Goal: Book appointment/travel/reservation

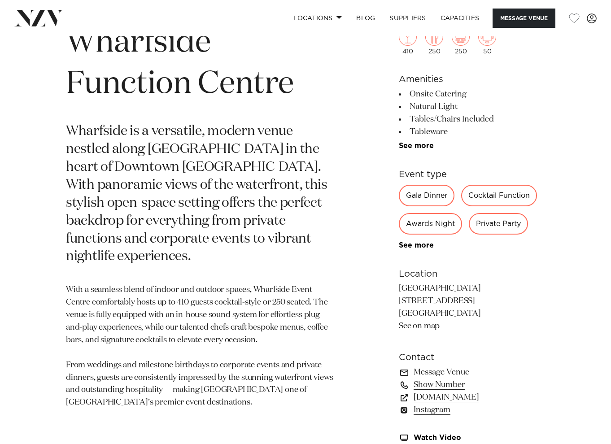
scroll to position [349, 0]
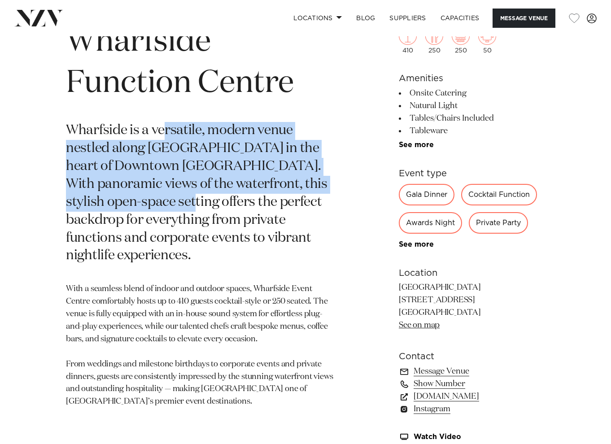
drag, startPoint x: 163, startPoint y: 134, endPoint x: 164, endPoint y: 196, distance: 62.8
click at [164, 196] on p "Wharfside is a versatile, modern venue nestled along Quay Street in the heart o…" at bounding box center [200, 193] width 269 height 143
click at [164, 196] on p "Wharfside is a versatile, modern venue nestled along [GEOGRAPHIC_DATA] in the h…" at bounding box center [200, 193] width 269 height 143
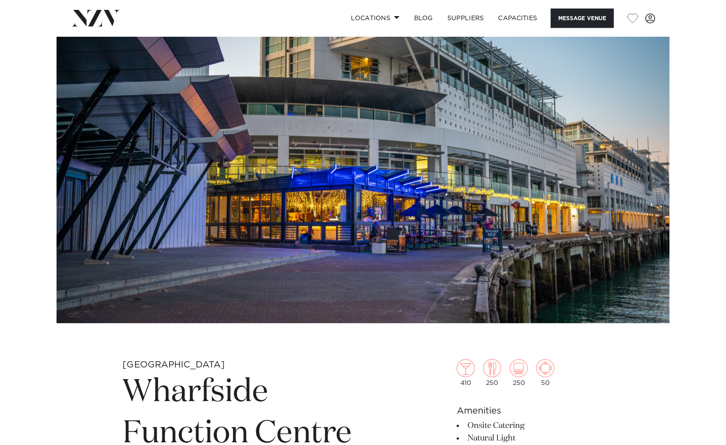
scroll to position [0, 0]
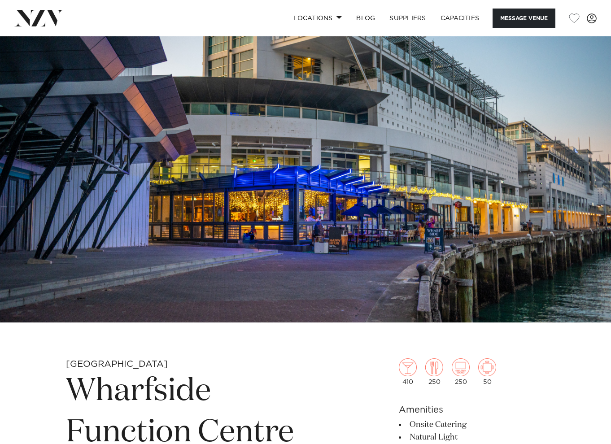
click at [242, 187] on img at bounding box center [305, 179] width 611 height 286
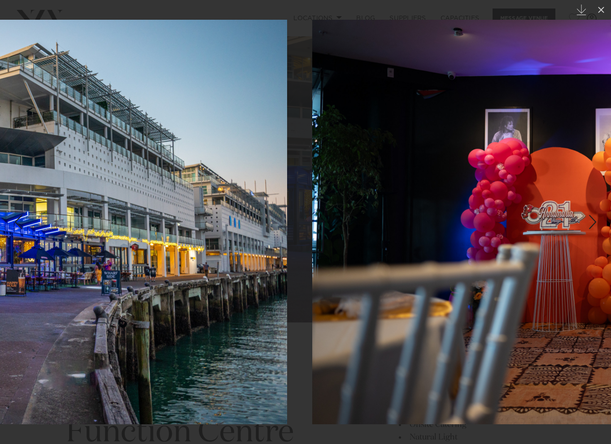
drag, startPoint x: 573, startPoint y: 161, endPoint x: 173, endPoint y: 146, distance: 400.3
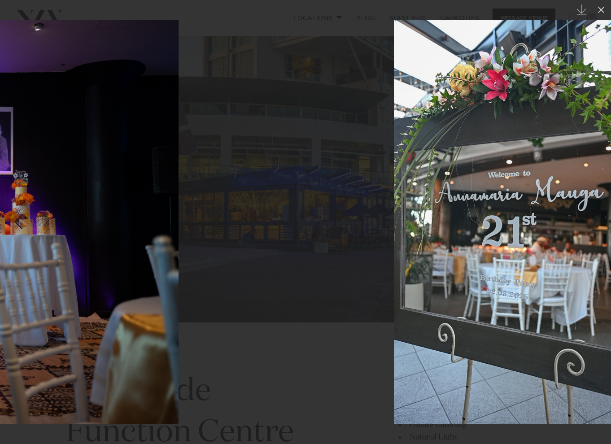
drag, startPoint x: 483, startPoint y: 150, endPoint x: 35, endPoint y: 142, distance: 448.1
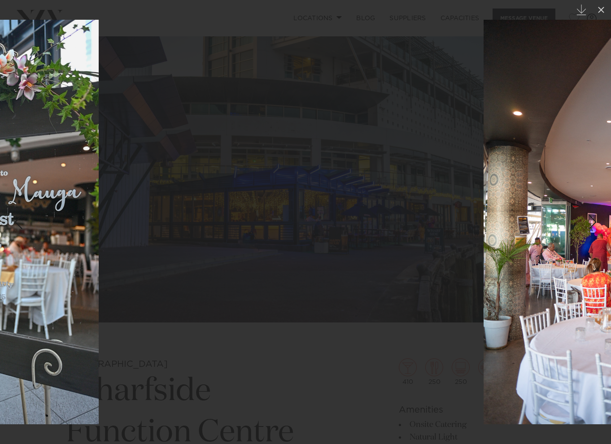
drag, startPoint x: 322, startPoint y: 177, endPoint x: -10, endPoint y: 167, distance: 332.0
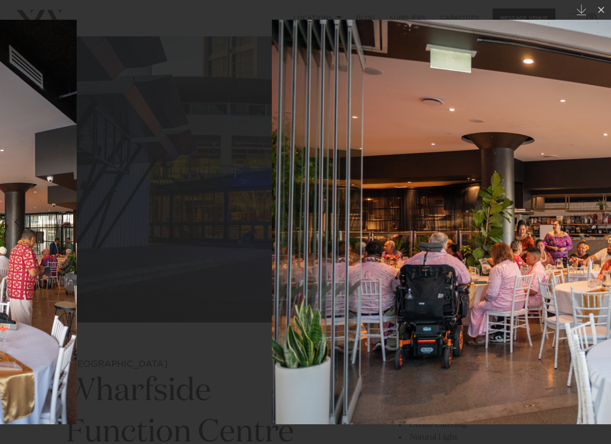
drag, startPoint x: 340, startPoint y: 207, endPoint x: -27, endPoint y: 126, distance: 376.2
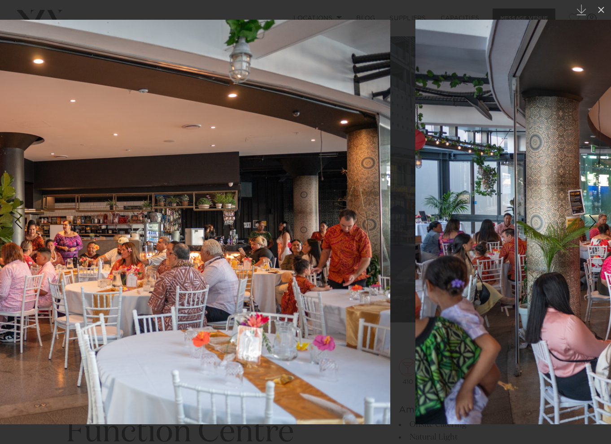
drag, startPoint x: 537, startPoint y: 179, endPoint x: 119, endPoint y: 132, distance: 420.6
click at [119, 132] on img at bounding box center [86, 222] width 608 height 405
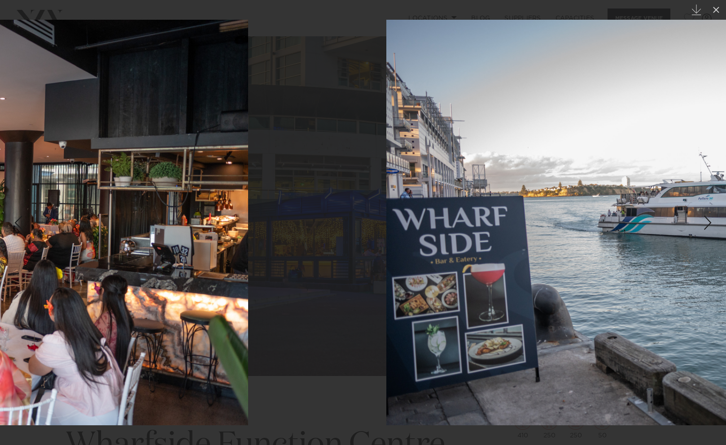
drag, startPoint x: 631, startPoint y: 194, endPoint x: 193, endPoint y: 154, distance: 440.4
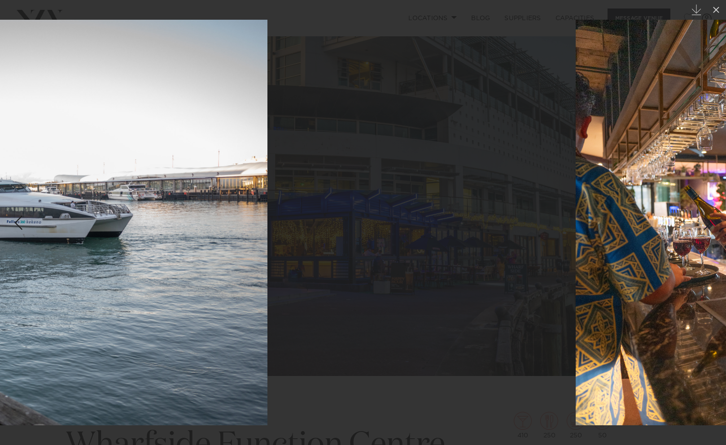
drag, startPoint x: 442, startPoint y: 198, endPoint x: 33, endPoint y: 214, distance: 409.8
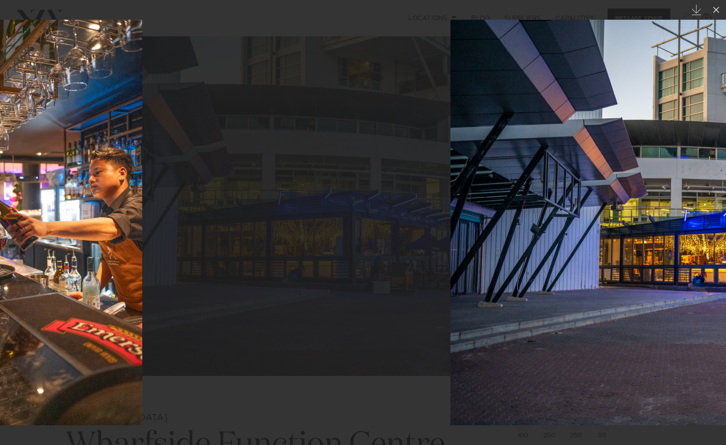
drag, startPoint x: 412, startPoint y: 220, endPoint x: 47, endPoint y: 216, distance: 365.1
click at [47, 216] on img at bounding box center [7, 223] width 270 height 406
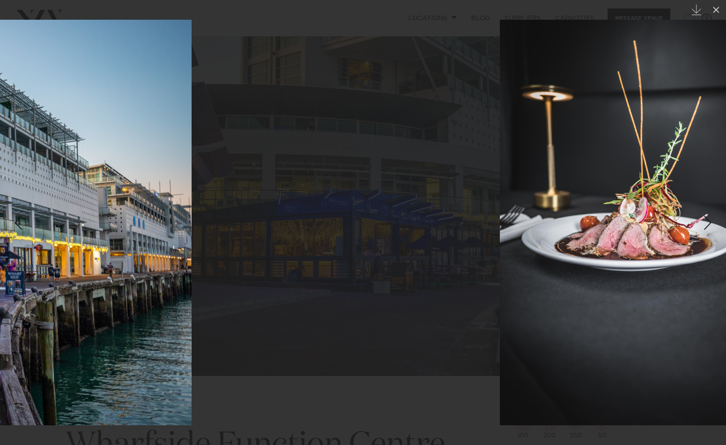
drag, startPoint x: 472, startPoint y: 186, endPoint x: -20, endPoint y: 164, distance: 492.0
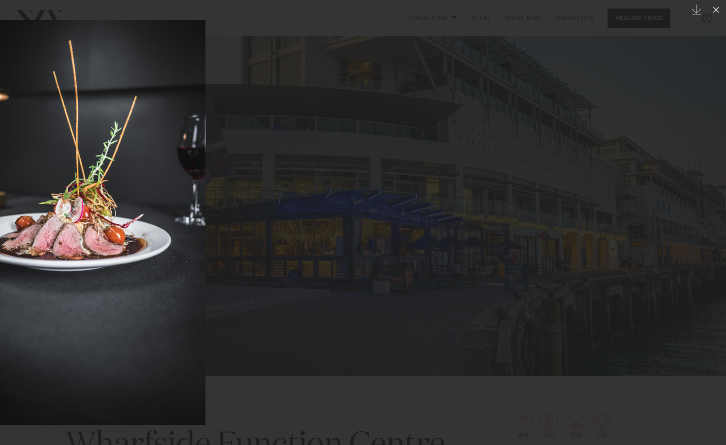
drag, startPoint x: 482, startPoint y: 135, endPoint x: 55, endPoint y: 144, distance: 427.1
click at [55, 144] on img at bounding box center [70, 223] width 270 height 406
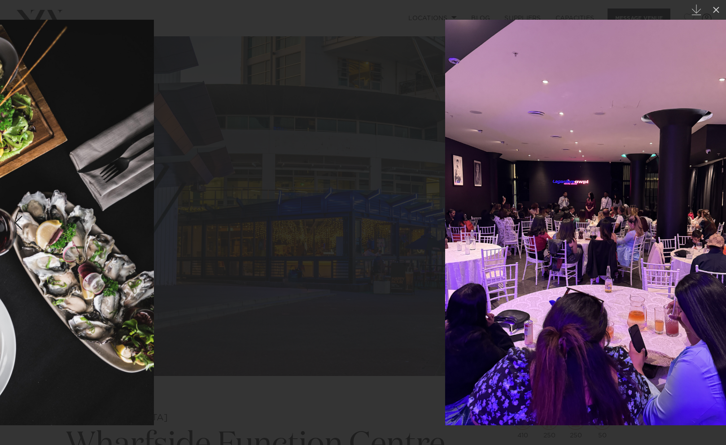
drag, startPoint x: 568, startPoint y: 196, endPoint x: 46, endPoint y: 176, distance: 522.4
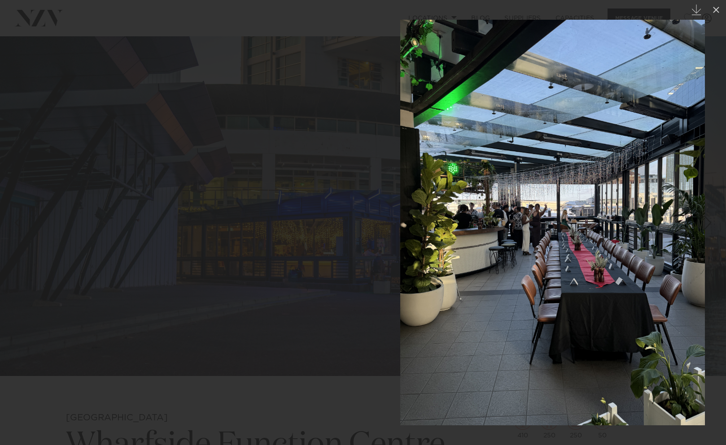
drag, startPoint x: 547, startPoint y: 211, endPoint x: -20, endPoint y: 194, distance: 566.7
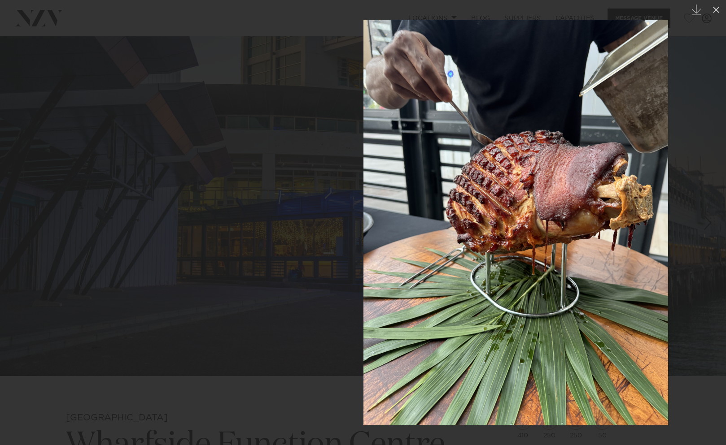
drag, startPoint x: 580, startPoint y: 165, endPoint x: -20, endPoint y: 105, distance: 602.6
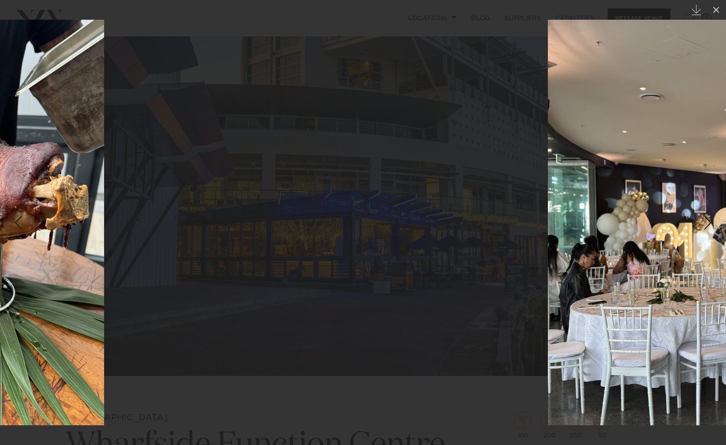
drag, startPoint x: 499, startPoint y: 162, endPoint x: 21, endPoint y: 119, distance: 480.0
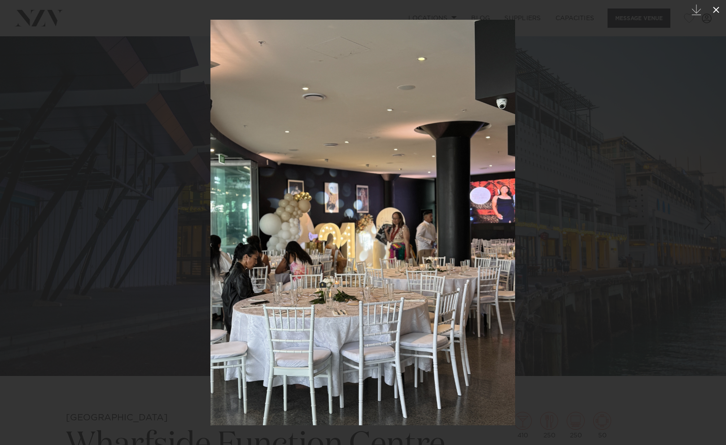
click at [610, 5] on icon at bounding box center [715, 9] width 11 height 11
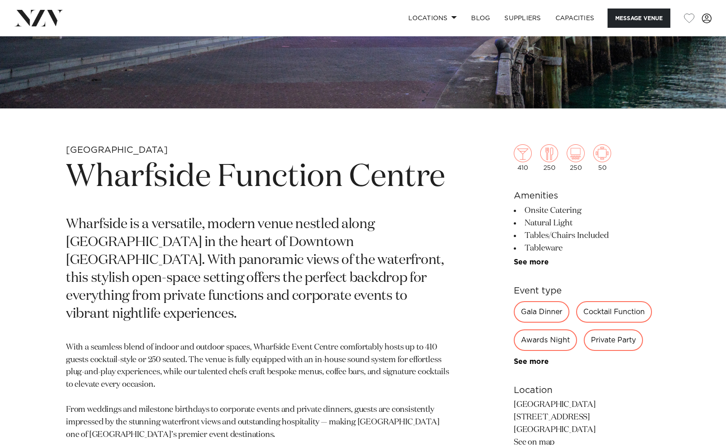
scroll to position [268, 0]
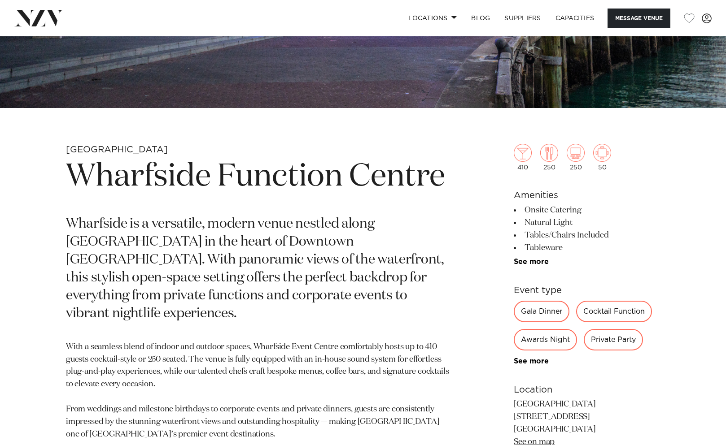
click at [178, 230] on p "Wharfside is a versatile, modern venue nestled along [GEOGRAPHIC_DATA] in the h…" at bounding box center [258, 269] width 384 height 107
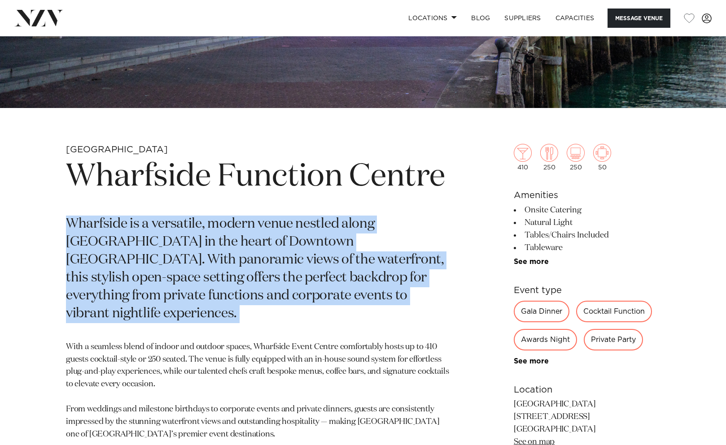
click at [178, 230] on p "Wharfside is a versatile, modern venue nestled along [GEOGRAPHIC_DATA] in the h…" at bounding box center [258, 269] width 384 height 107
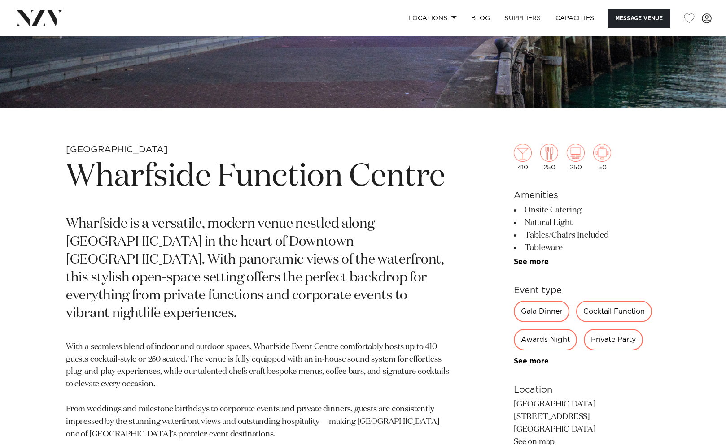
click at [178, 230] on p "Wharfside is a versatile, modern venue nestled along [GEOGRAPHIC_DATA] in the h…" at bounding box center [258, 269] width 384 height 107
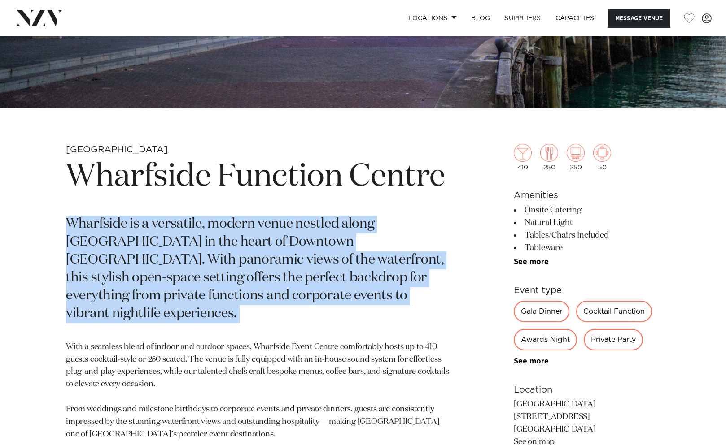
click at [178, 230] on p "Wharfside is a versatile, modern venue nestled along [GEOGRAPHIC_DATA] in the h…" at bounding box center [258, 269] width 384 height 107
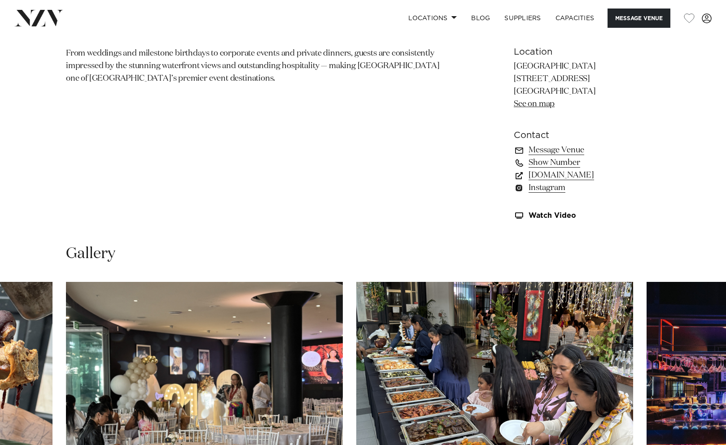
scroll to position [625, 0]
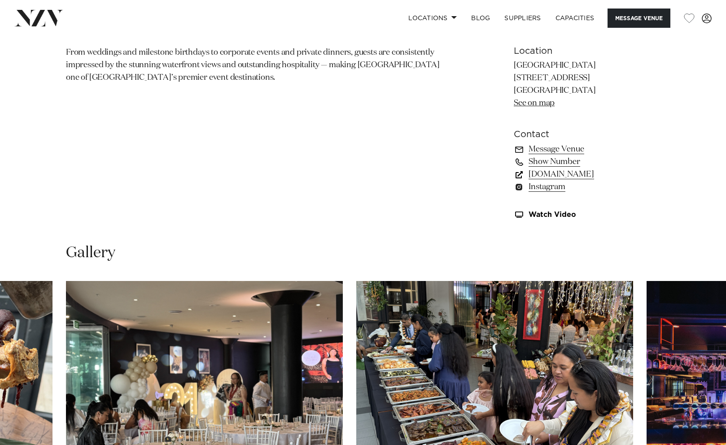
click at [550, 177] on link "nzvenues.co.nz" at bounding box center [587, 174] width 146 height 13
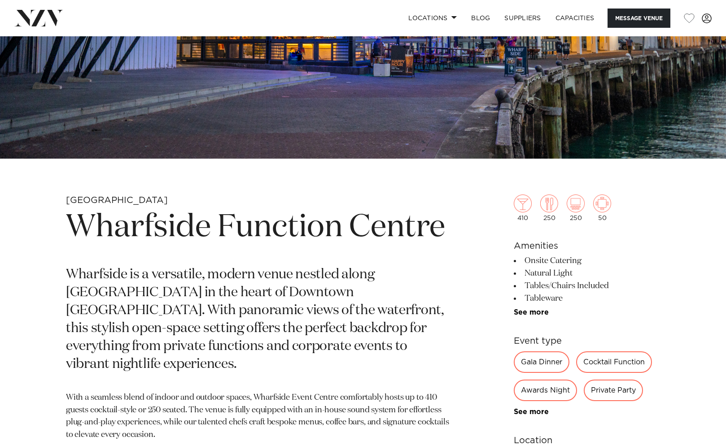
scroll to position [230, 0]
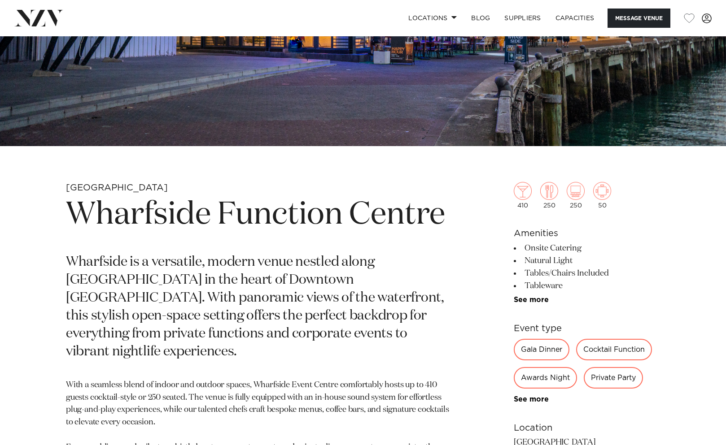
click at [165, 234] on h1 "Wharfside Function Centre" at bounding box center [258, 215] width 384 height 41
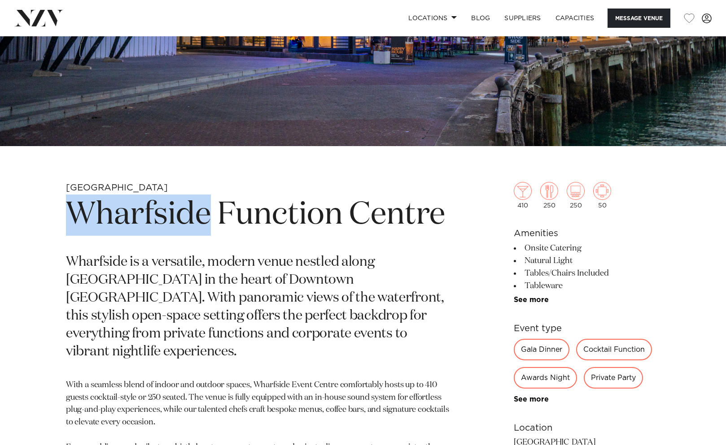
click at [165, 234] on h1 "Wharfside Function Centre" at bounding box center [258, 215] width 384 height 41
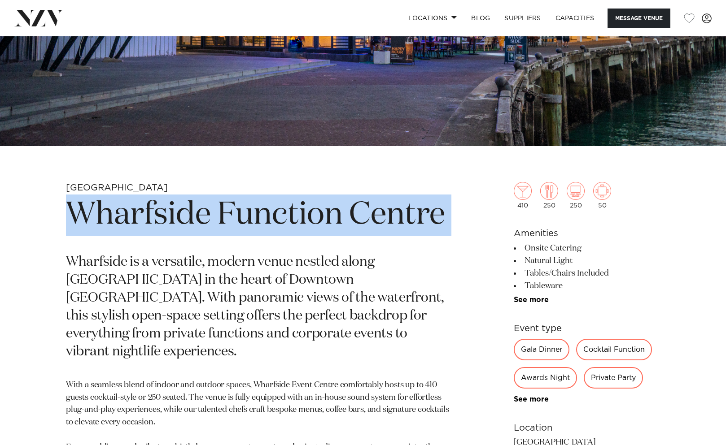
click at [165, 234] on h1 "Wharfside Function Centre" at bounding box center [258, 215] width 384 height 41
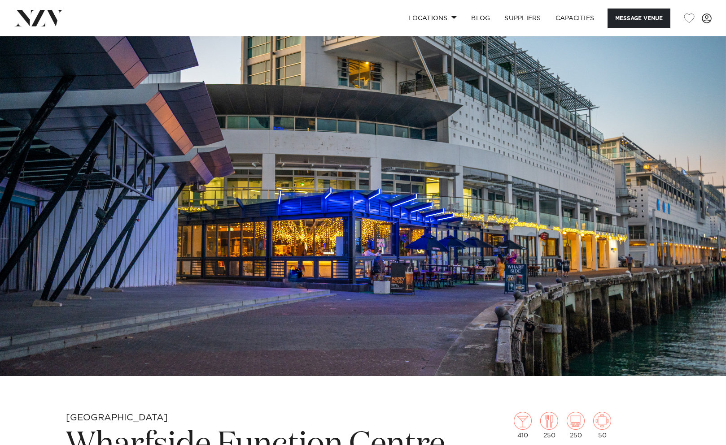
scroll to position [0, 0]
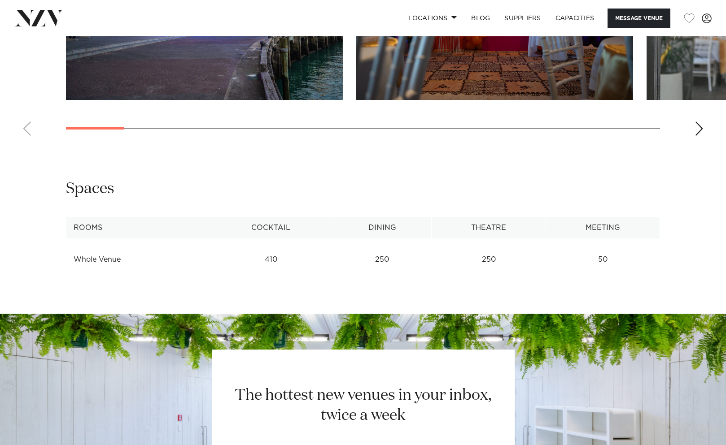
scroll to position [1009, 0]
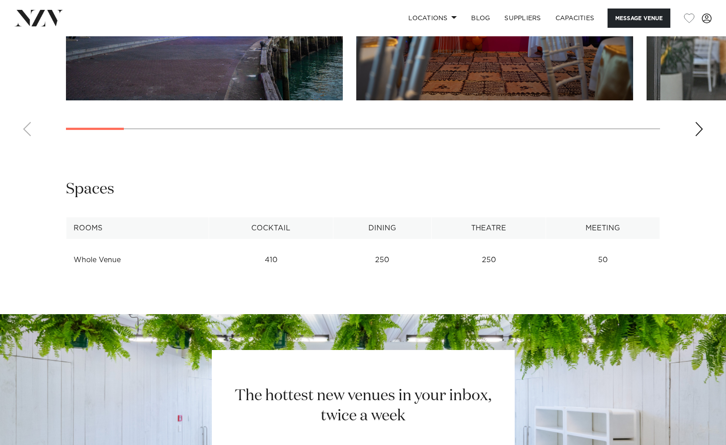
click at [274, 257] on td "410" at bounding box center [271, 260] width 124 height 22
click at [277, 228] on th "Cocktail" at bounding box center [271, 229] width 124 height 22
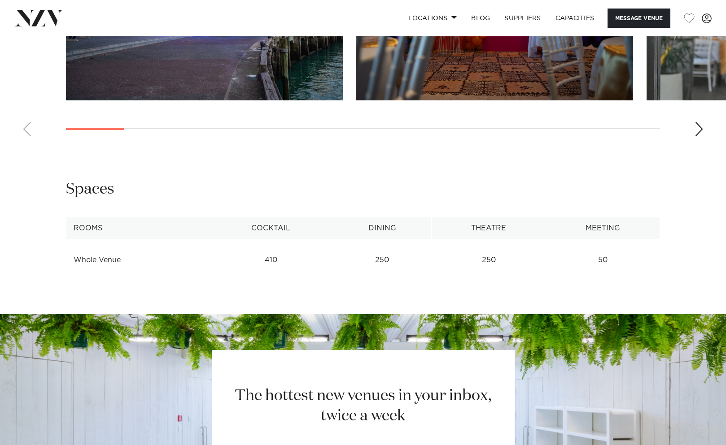
click at [277, 228] on th "Cocktail" at bounding box center [271, 229] width 124 height 22
click at [279, 241] on table "Rooms Cocktail Dining Theatre Meeting Whole Venue 410 250 250 50 See more" at bounding box center [363, 245] width 594 height 54
click at [700, 124] on div "Next slide" at bounding box center [698, 129] width 9 height 14
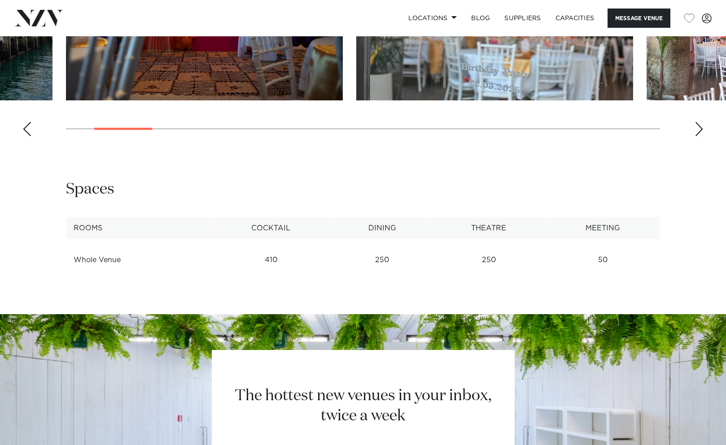
click at [700, 124] on div "Next slide" at bounding box center [698, 129] width 9 height 14
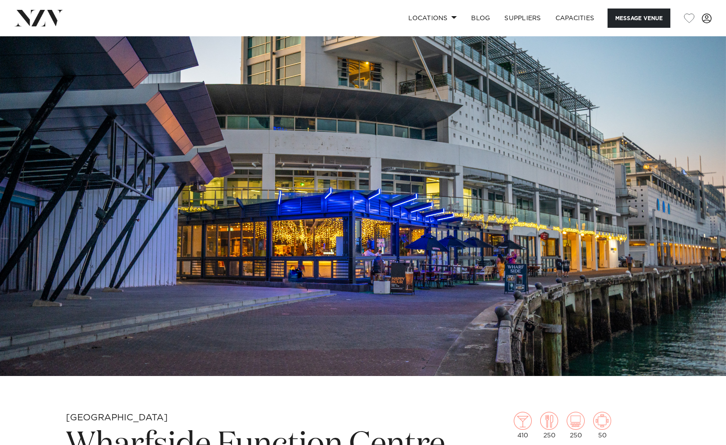
scroll to position [0, 0]
click at [435, 16] on link "Locations" at bounding box center [432, 18] width 63 height 19
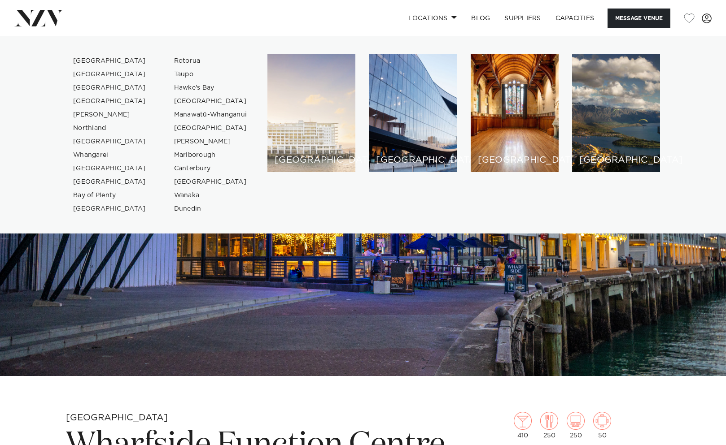
click at [311, 91] on div "[GEOGRAPHIC_DATA]" at bounding box center [311, 113] width 88 height 118
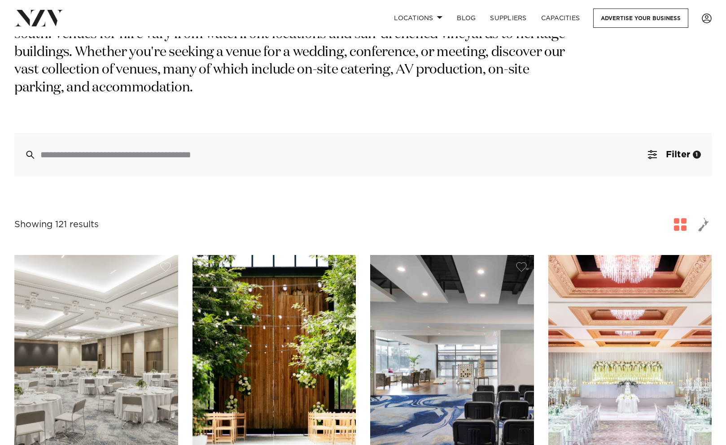
scroll to position [150, 0]
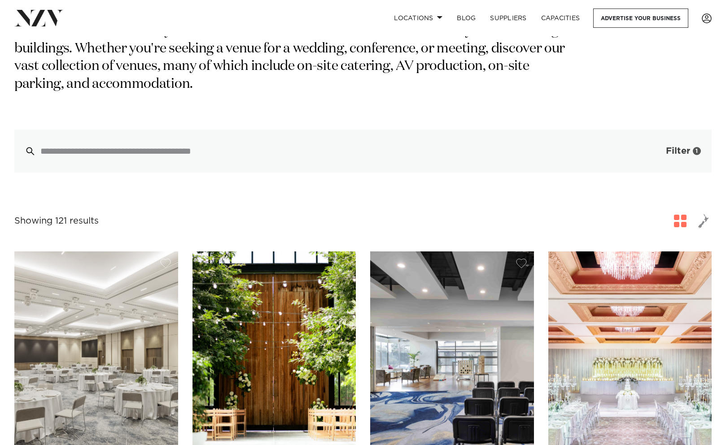
click at [682, 147] on span "Filter" at bounding box center [678, 151] width 24 height 9
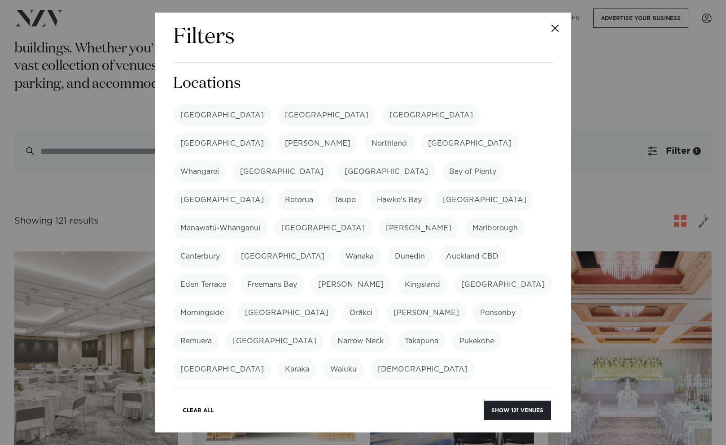
click at [102, 159] on div "Filters Search Type Venue Supplier See more Locations Auckland Wellington Chris…" at bounding box center [363, 222] width 726 height 445
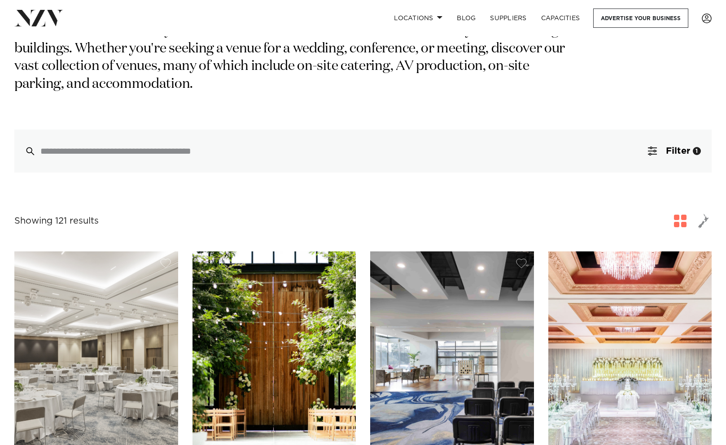
click at [684, 215] on span "button" at bounding box center [680, 221] width 13 height 13
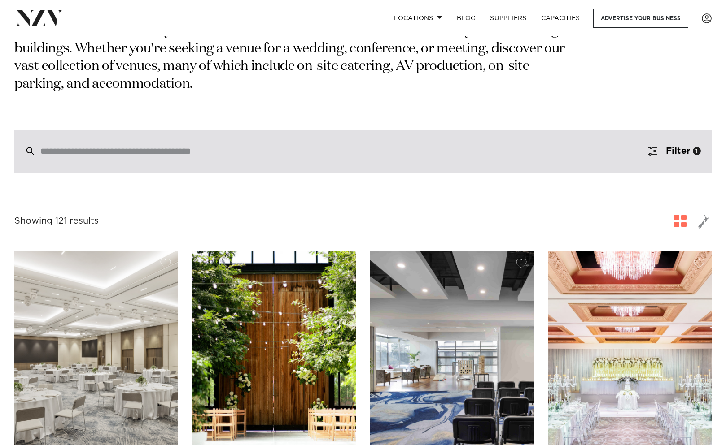
click at [126, 139] on div at bounding box center [362, 151] width 697 height 43
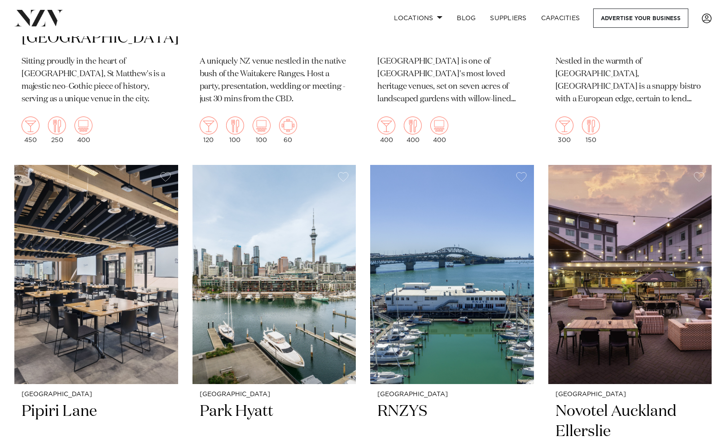
scroll to position [1066, 0]
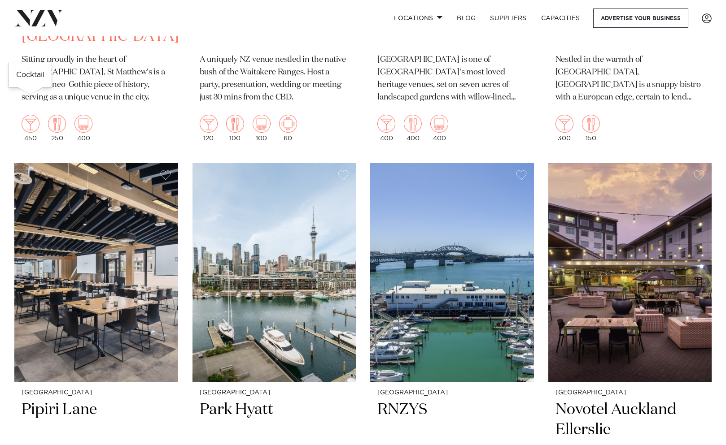
click at [27, 115] on img at bounding box center [31, 124] width 18 height 18
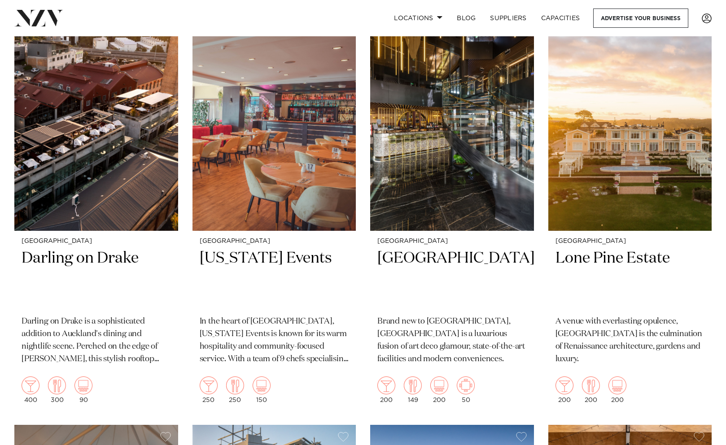
scroll to position [2460, 0]
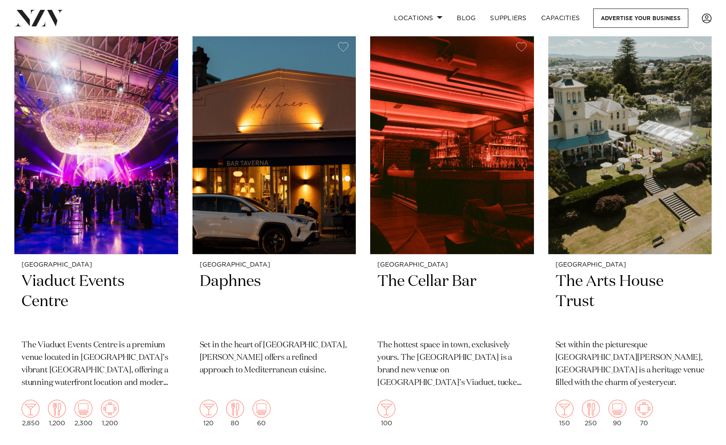
scroll to position [4917, 0]
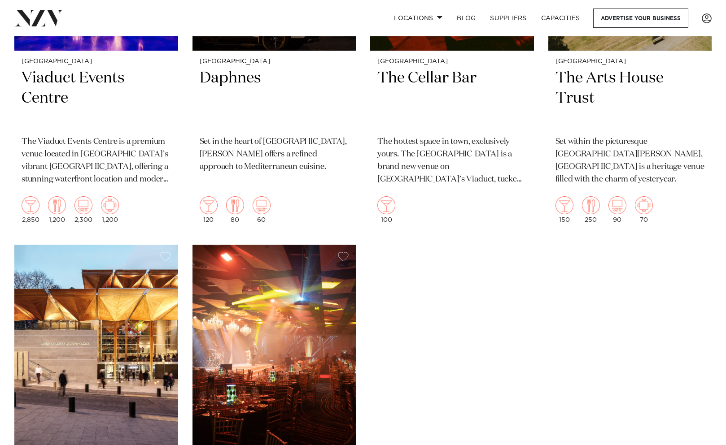
scroll to position [5125, 0]
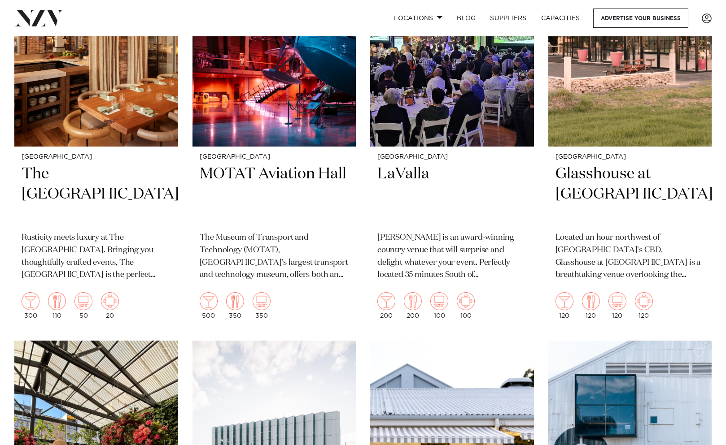
scroll to position [7922, 0]
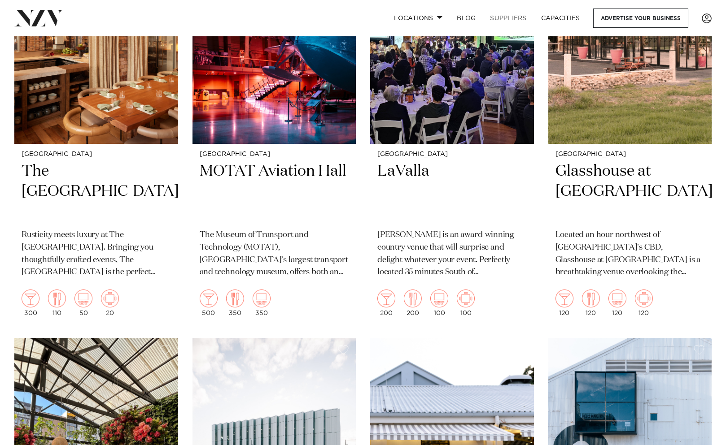
click at [508, 17] on link "SUPPLIERS" at bounding box center [508, 18] width 51 height 19
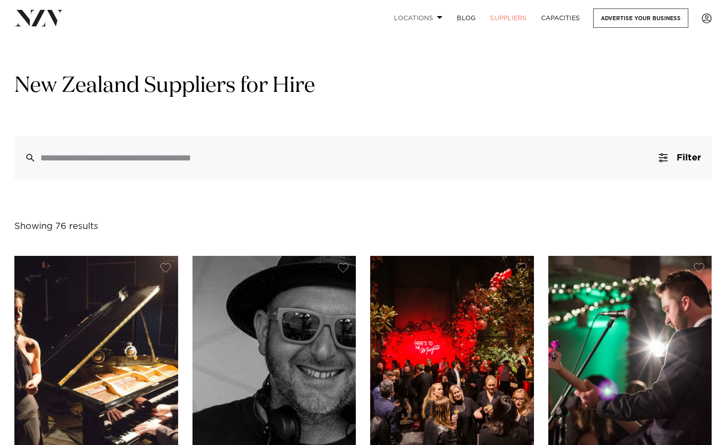
click at [425, 22] on link "Locations" at bounding box center [418, 18] width 63 height 19
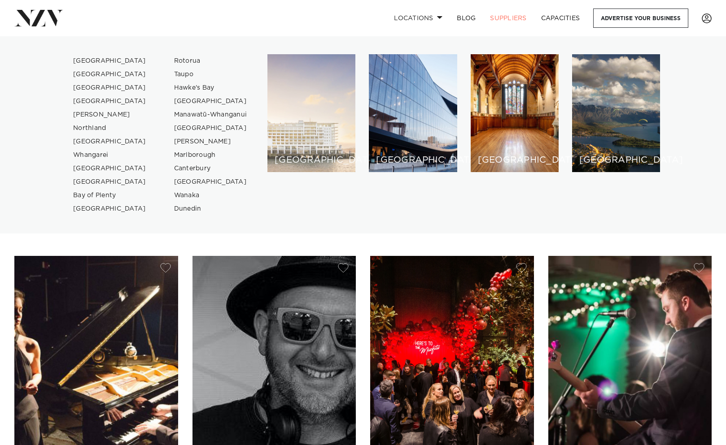
click at [318, 112] on div "[GEOGRAPHIC_DATA]" at bounding box center [311, 113] width 88 height 118
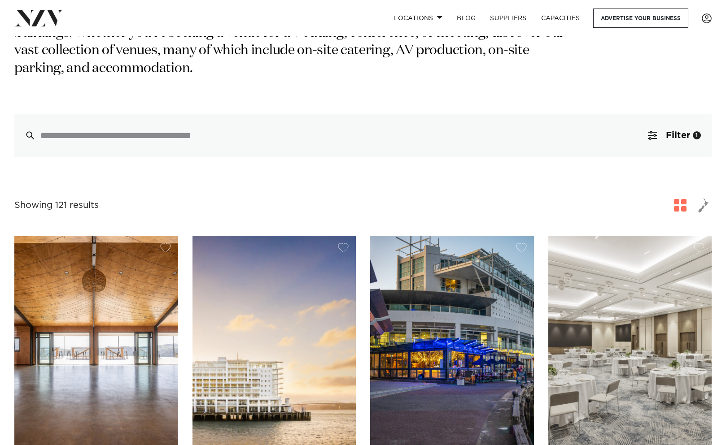
scroll to position [167, 0]
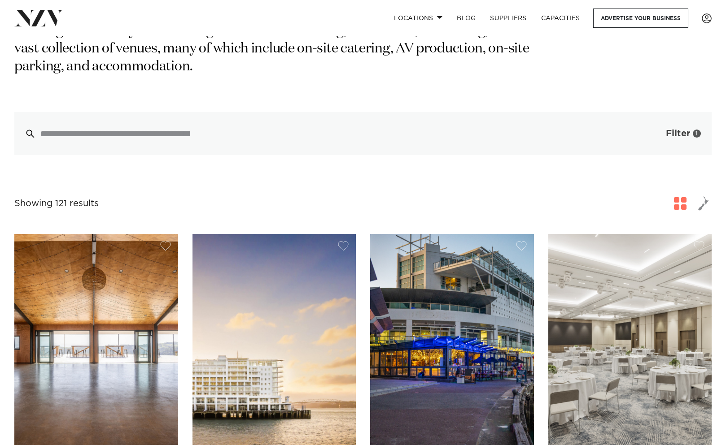
click at [698, 118] on button "Filter 1" at bounding box center [674, 133] width 74 height 43
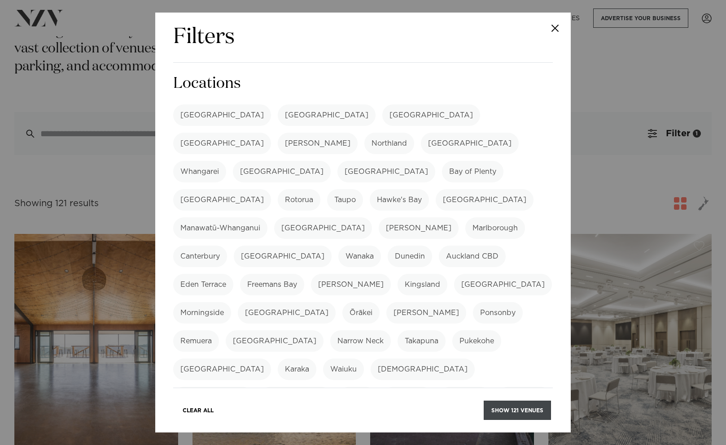
click at [514, 412] on button "Show 121 venues" at bounding box center [516, 410] width 67 height 19
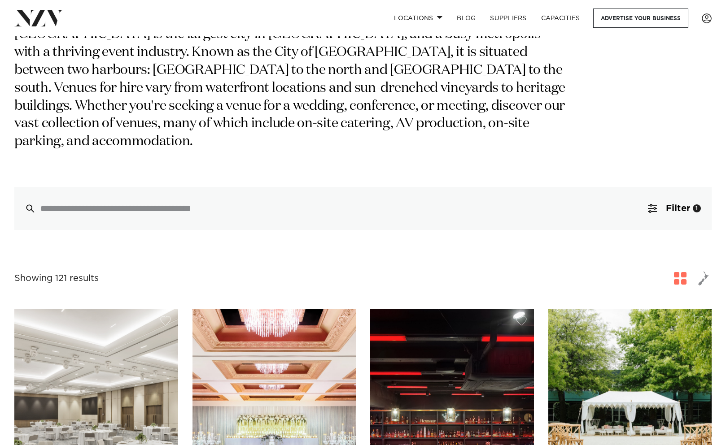
scroll to position [105, 0]
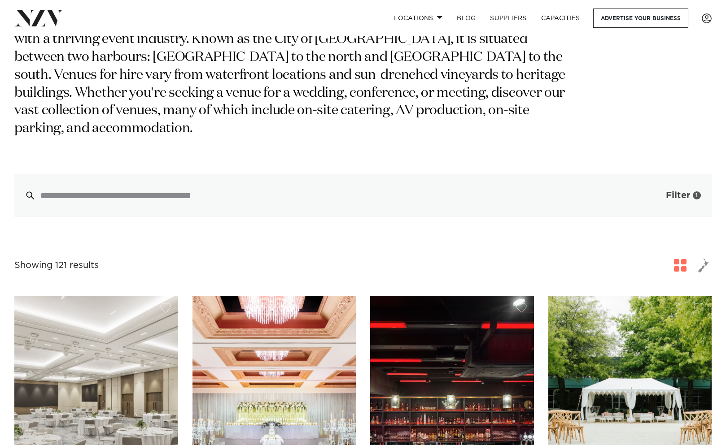
click at [652, 191] on span "button" at bounding box center [652, 195] width 9 height 9
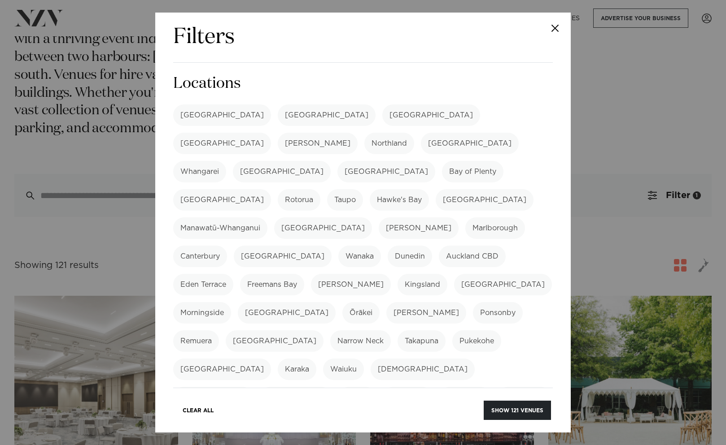
click at [593, 70] on div "Filters Search Type Venue Supplier See more Locations [GEOGRAPHIC_DATA] [GEOGRA…" at bounding box center [363, 222] width 726 height 445
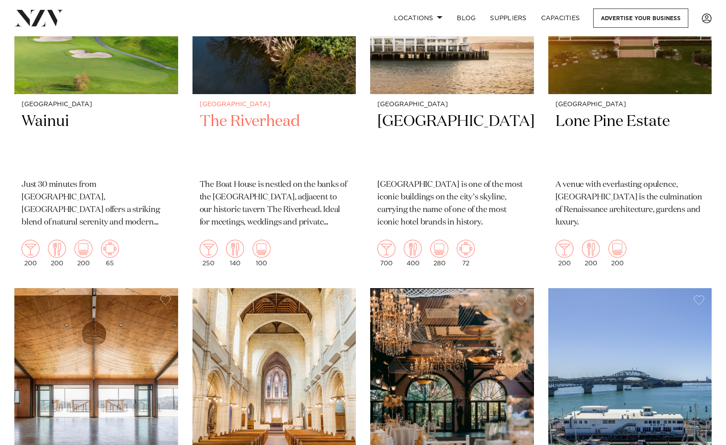
scroll to position [941, 0]
